Goal: Check status: Check status

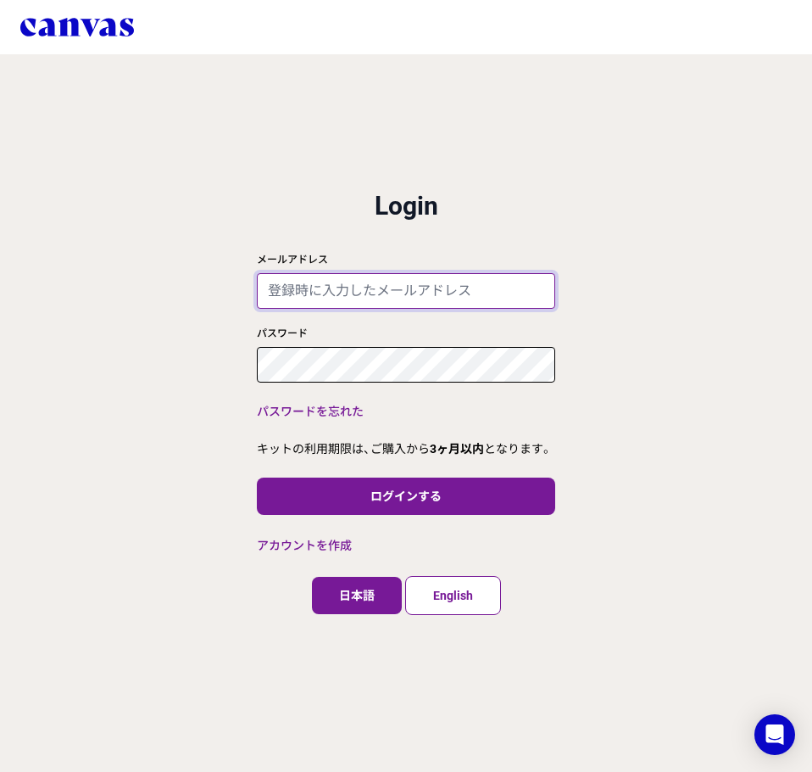
click at [378, 298] on input "メールアドレス" at bounding box center [406, 291] width 298 height 36
paste input "[EMAIL_ADDRESS][DOMAIN_NAME]"
type input "[EMAIL_ADDRESS][DOMAIN_NAME]"
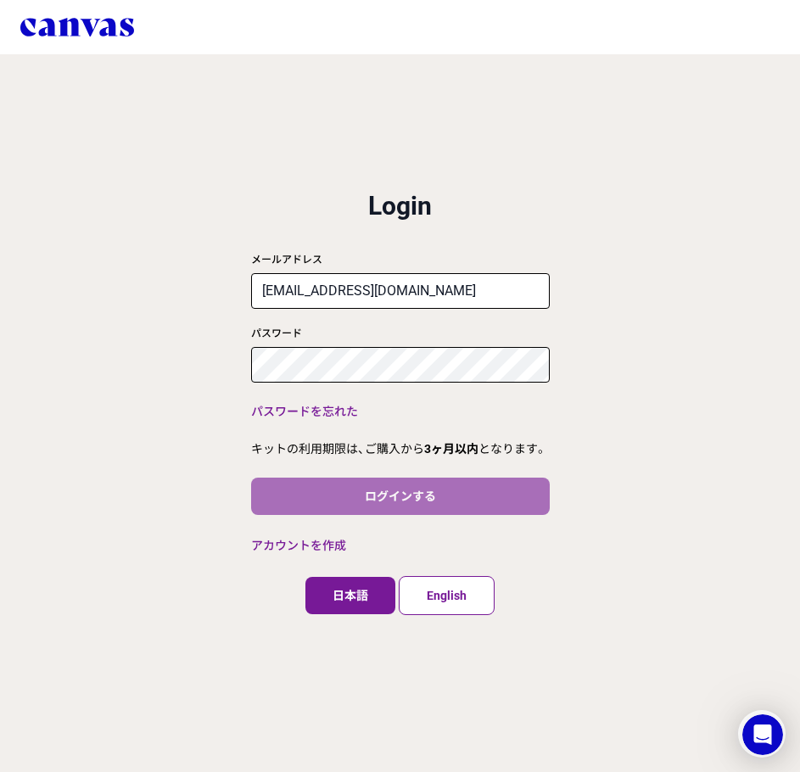
click at [371, 499] on button "ログインする" at bounding box center [400, 495] width 298 height 37
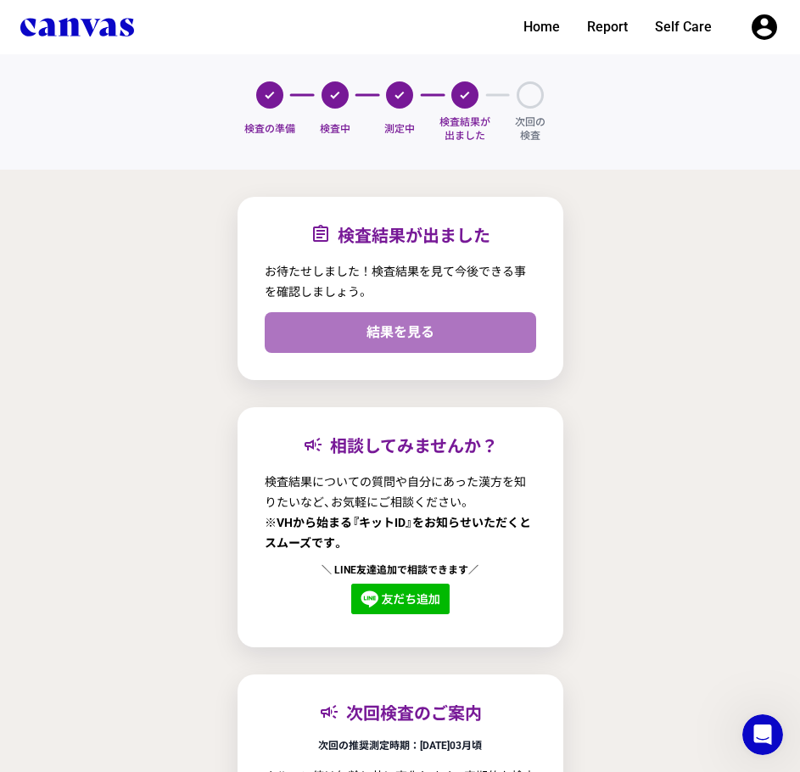
click at [482, 326] on link "結果を見る" at bounding box center [400, 332] width 271 height 41
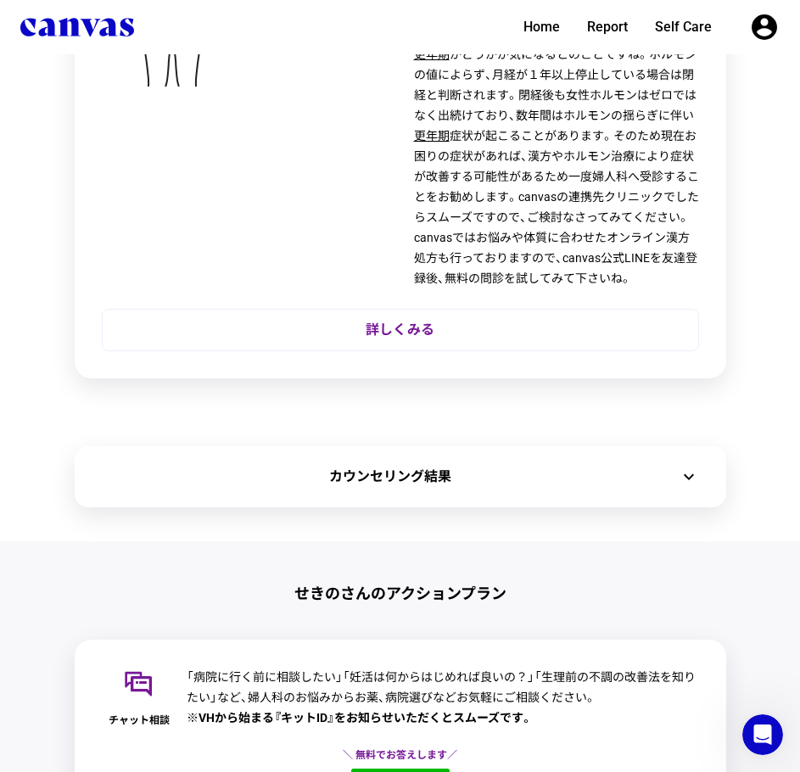
scroll to position [594, 0]
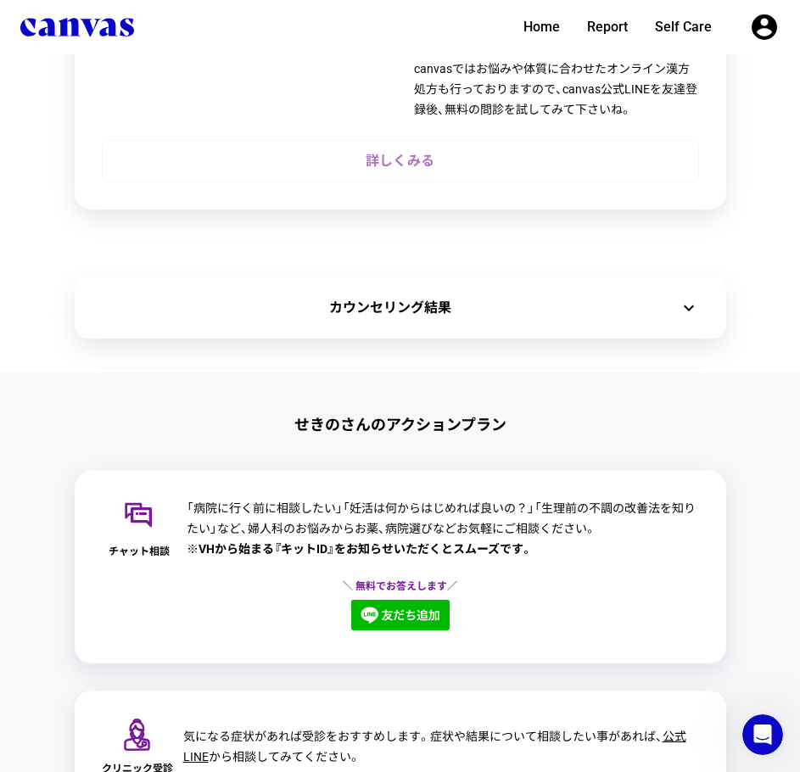
click at [402, 148] on link "詳しくみる" at bounding box center [400, 161] width 597 height 42
